Goal: Task Accomplishment & Management: Manage account settings

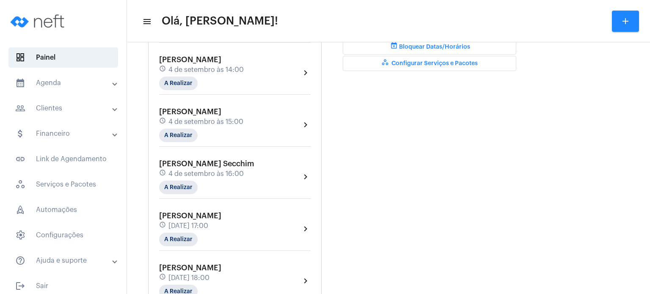
scroll to position [356, 0]
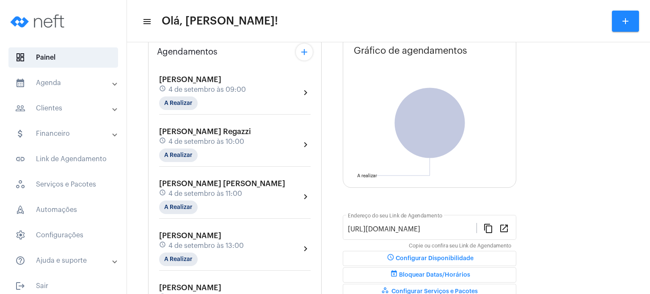
scroll to position [51, 0]
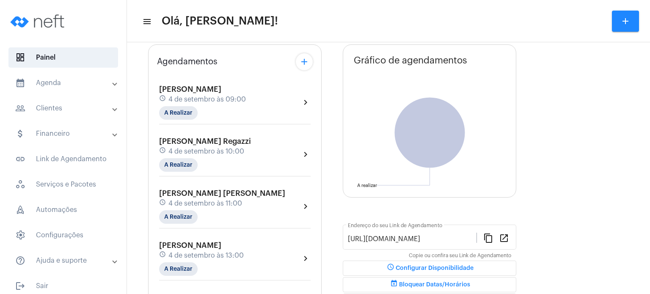
click at [169, 105] on div "[PERSON_NAME] schedule [DATE] 09:00 A Realizar" at bounding box center [202, 102] width 87 height 35
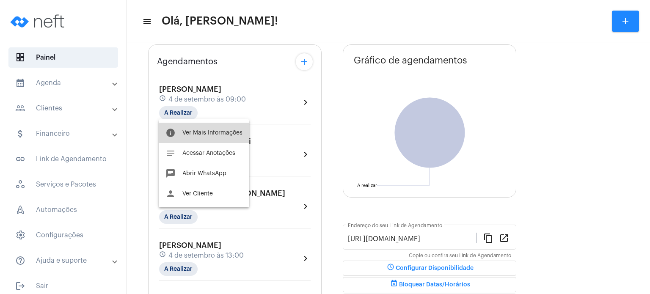
click at [173, 123] on button "info Ver Mais Informações" at bounding box center [204, 133] width 91 height 20
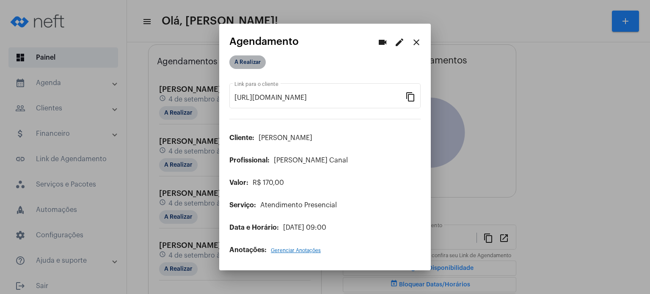
click at [254, 59] on mat-chip "A Realizar" at bounding box center [247, 62] width 36 height 14
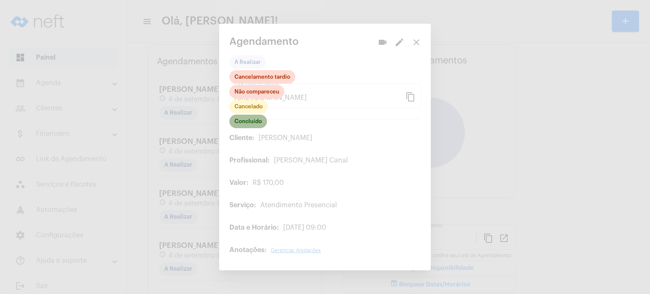
click at [247, 121] on mat-chip "Concluído" at bounding box center [248, 122] width 38 height 14
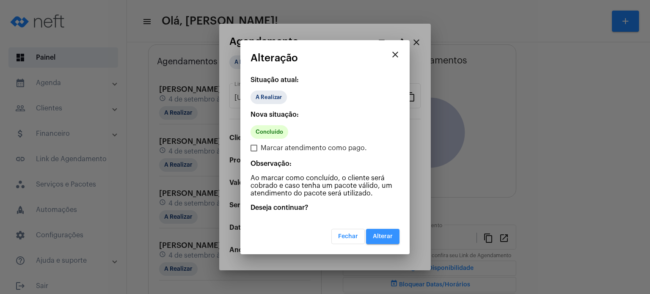
click at [389, 237] on span "Alterar" at bounding box center [383, 237] width 20 height 6
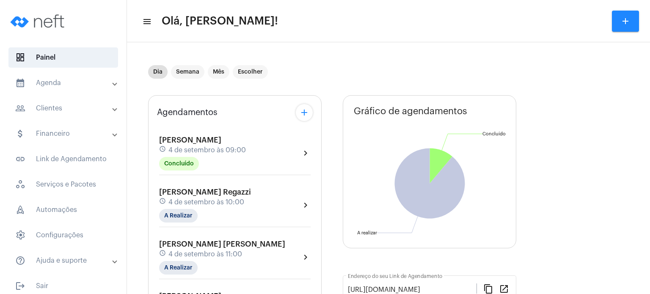
click at [192, 200] on span "4 de setembro às 10:00" at bounding box center [206, 203] width 76 height 8
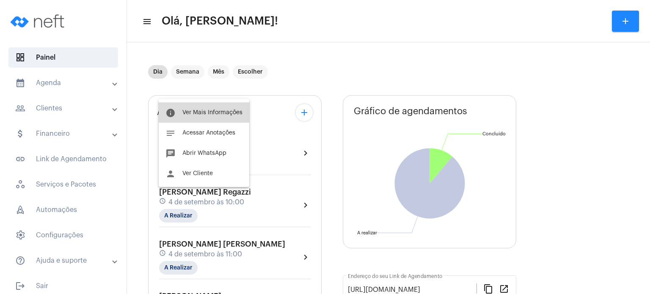
click at [220, 106] on button "info Ver Mais Informações" at bounding box center [204, 112] width 91 height 20
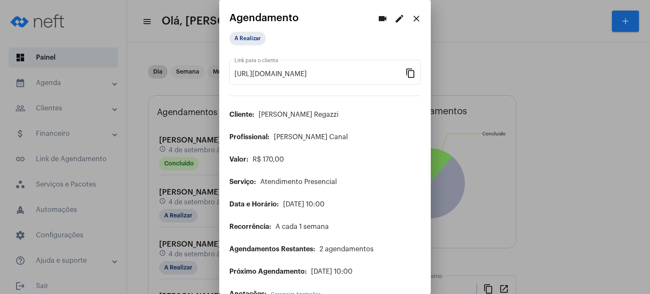
click at [254, 31] on div "A Realizar" at bounding box center [272, 38] width 88 height 17
click at [249, 37] on mat-chip "A Realizar" at bounding box center [247, 39] width 36 height 14
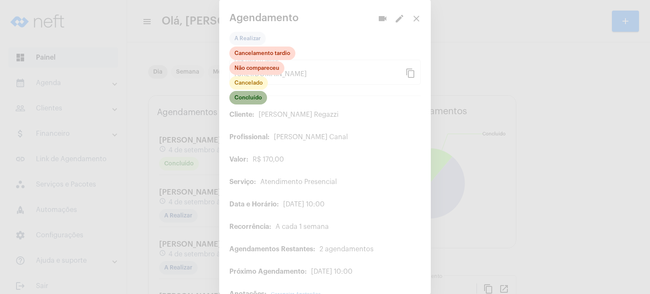
click at [240, 98] on mat-chip "Concluído" at bounding box center [248, 98] width 38 height 14
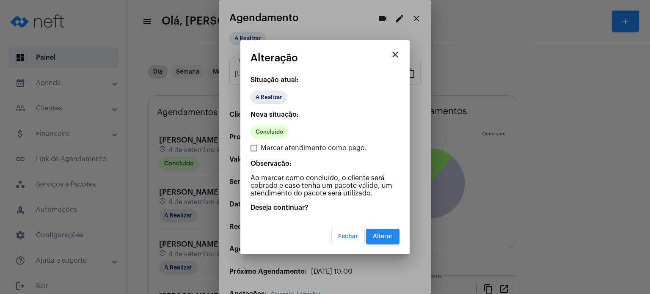
click at [387, 234] on span "Alterar" at bounding box center [383, 237] width 20 height 6
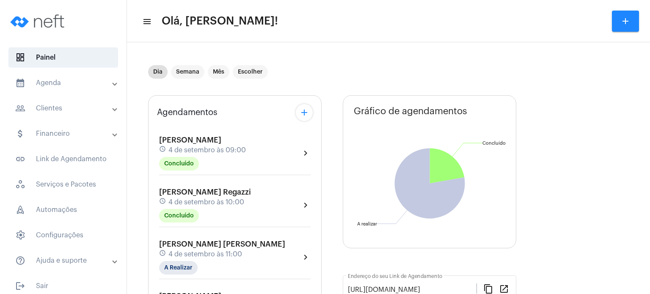
click at [221, 150] on span "4 de setembro às 09:00" at bounding box center [206, 150] width 77 height 8
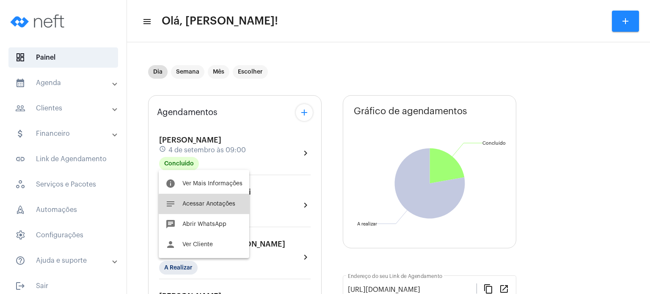
click at [208, 206] on span "Acessar Anotações" at bounding box center [208, 204] width 53 height 6
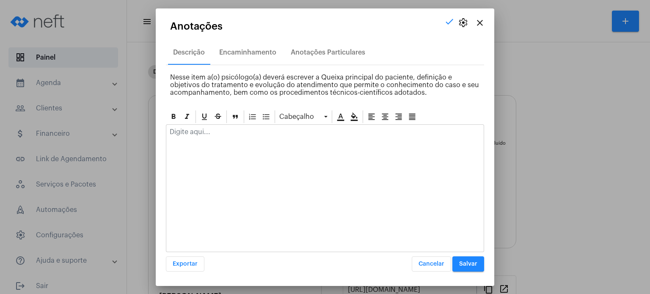
click at [246, 138] on div at bounding box center [324, 134] width 317 height 19
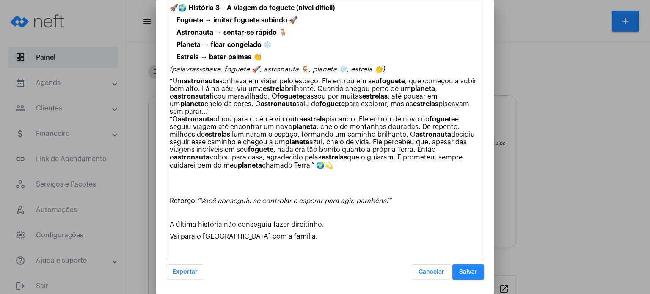
scroll to position [398, 0]
click at [464, 277] on button "Salvar" at bounding box center [468, 272] width 32 height 15
